Goal: Check status: Check status

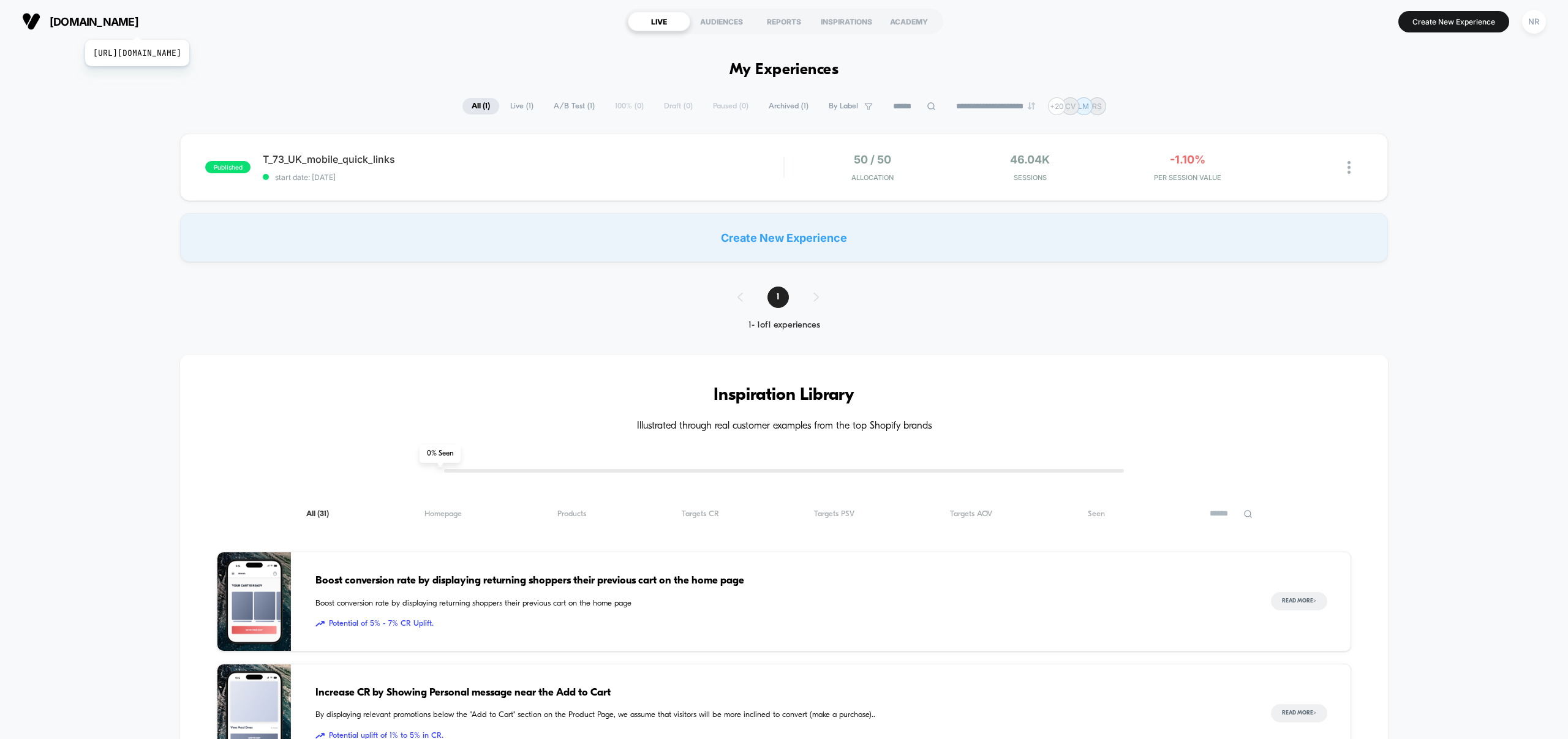
click at [139, 25] on span "[DOMAIN_NAME]" at bounding box center [94, 21] width 89 height 13
click at [1532, 25] on div "NR" at bounding box center [1534, 21] width 24 height 24
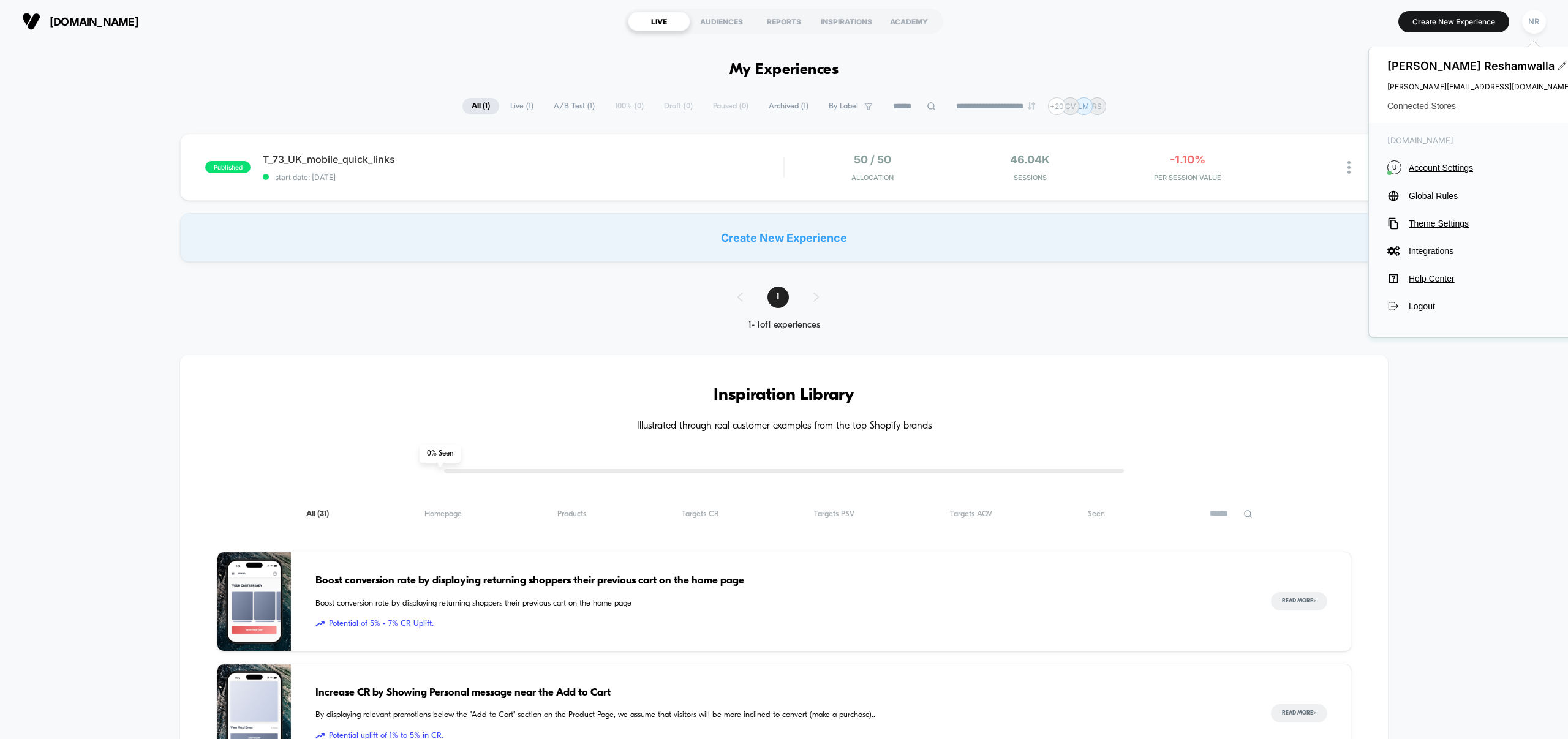
click at [1437, 106] on span "Connected Stores" at bounding box center [1479, 106] width 184 height 10
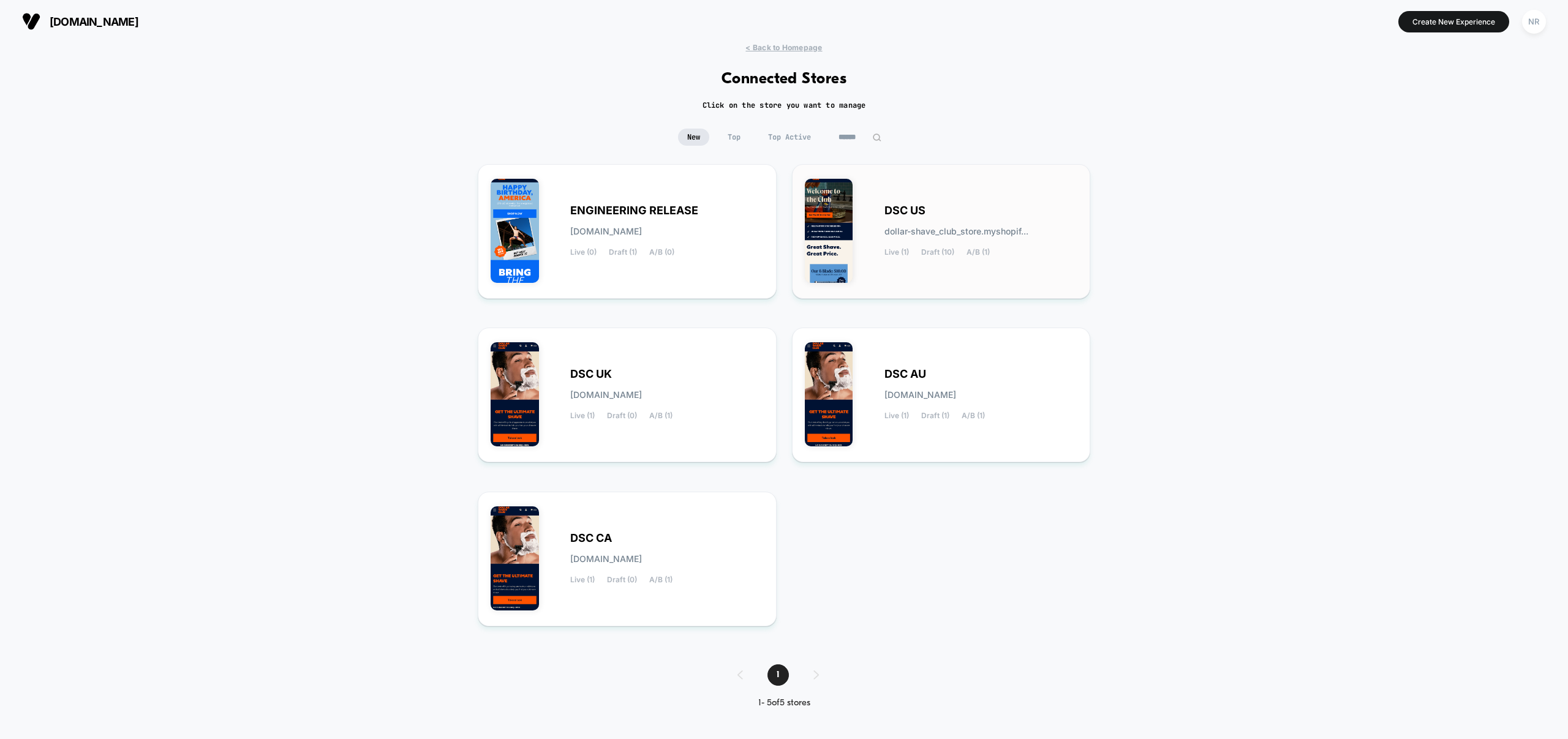
click at [897, 215] on span "DSC US" at bounding box center [904, 211] width 41 height 9
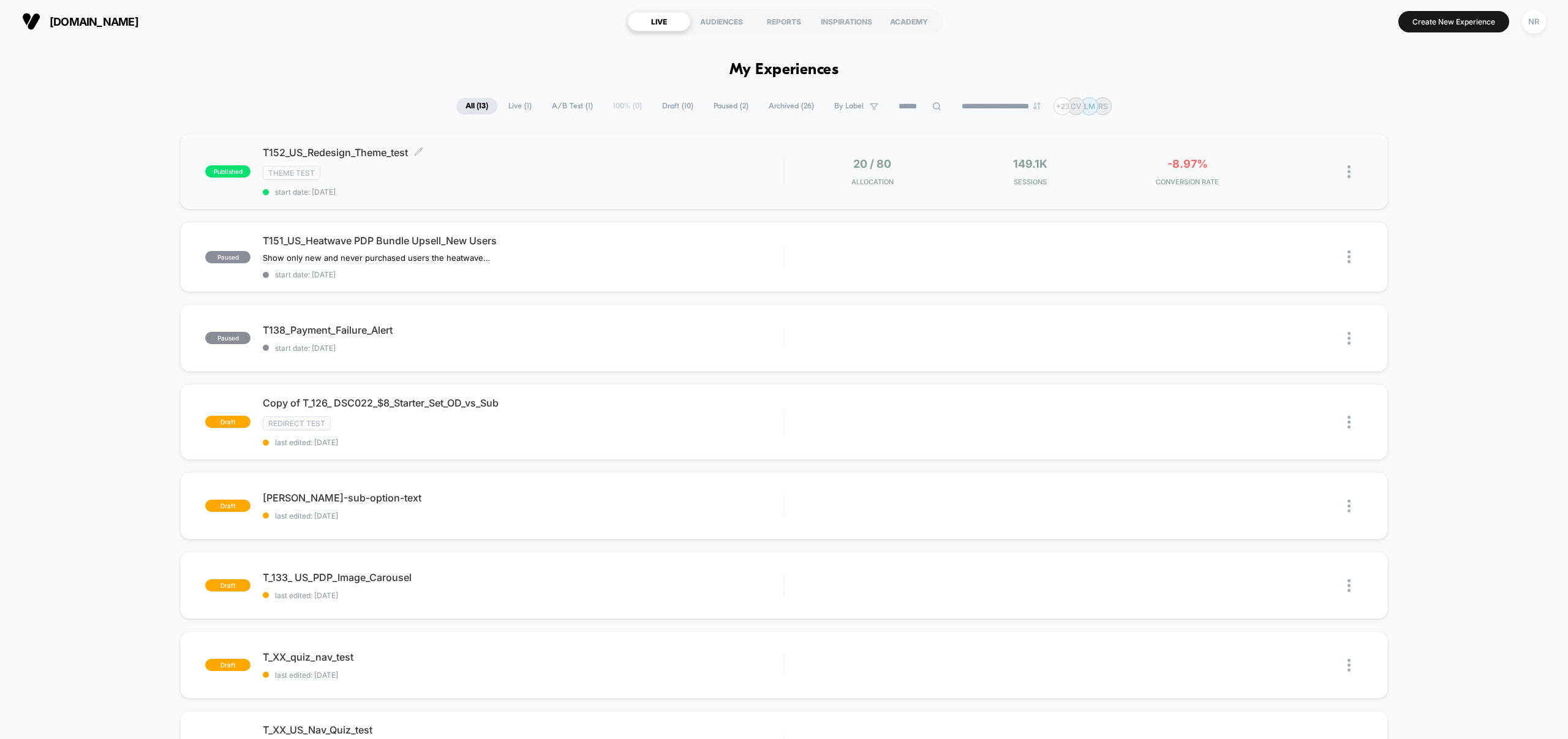
click at [749, 177] on div "Theme Test" at bounding box center [523, 173] width 521 height 14
